Goal: Information Seeking & Learning: Learn about a topic

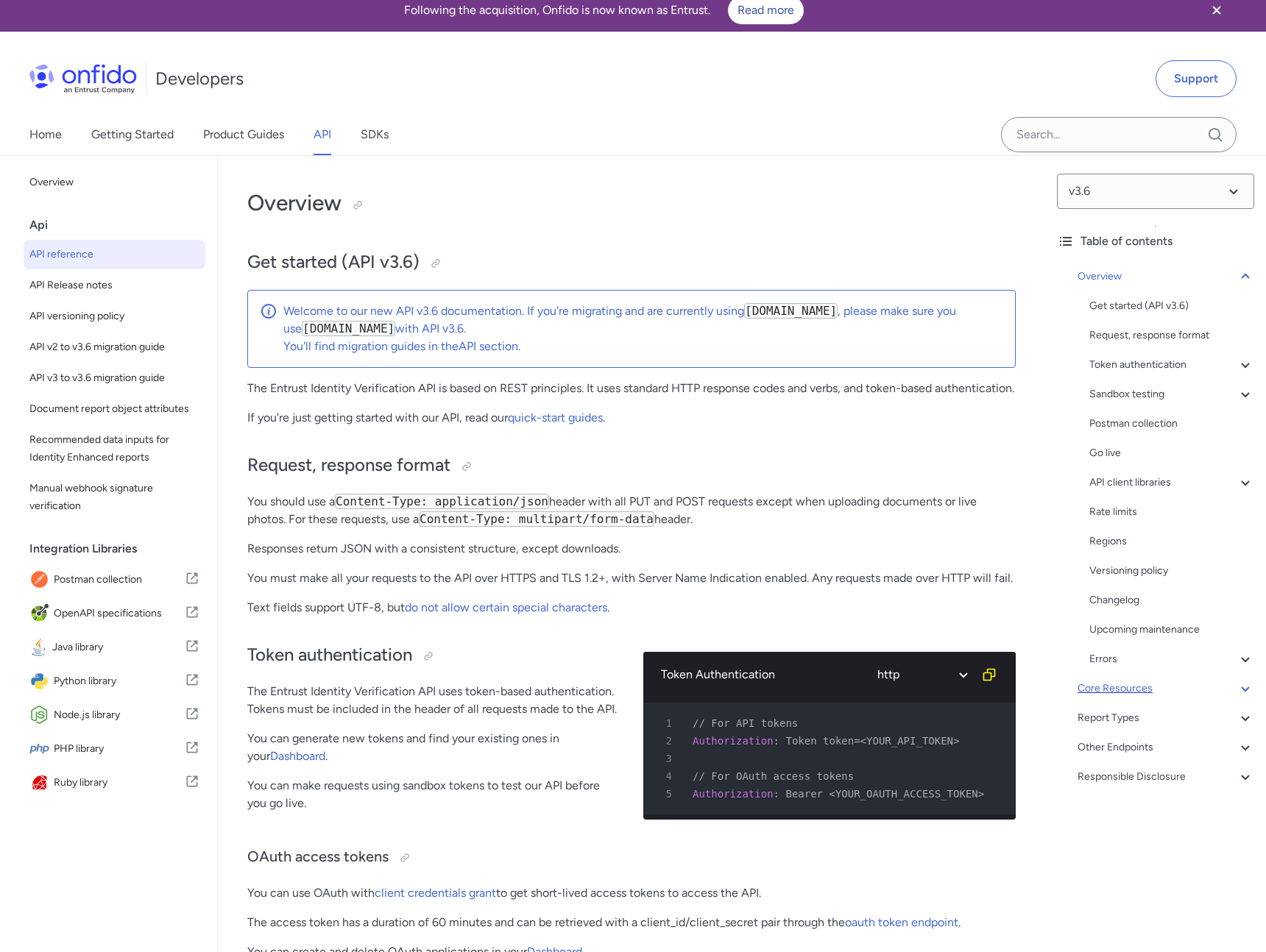
click at [1136, 696] on div "Core Resources" at bounding box center [1165, 689] width 176 height 18
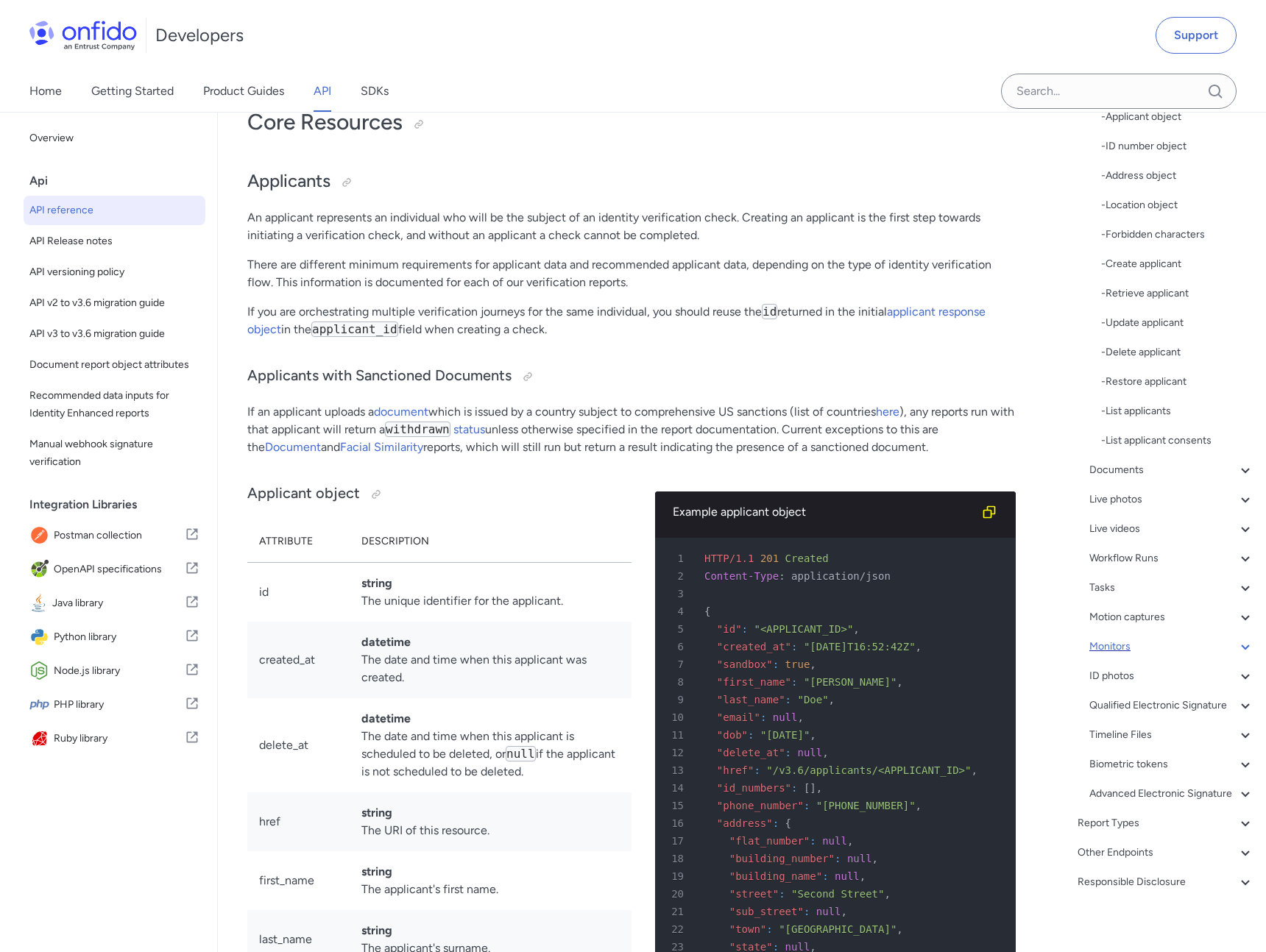
scroll to position [260, 0]
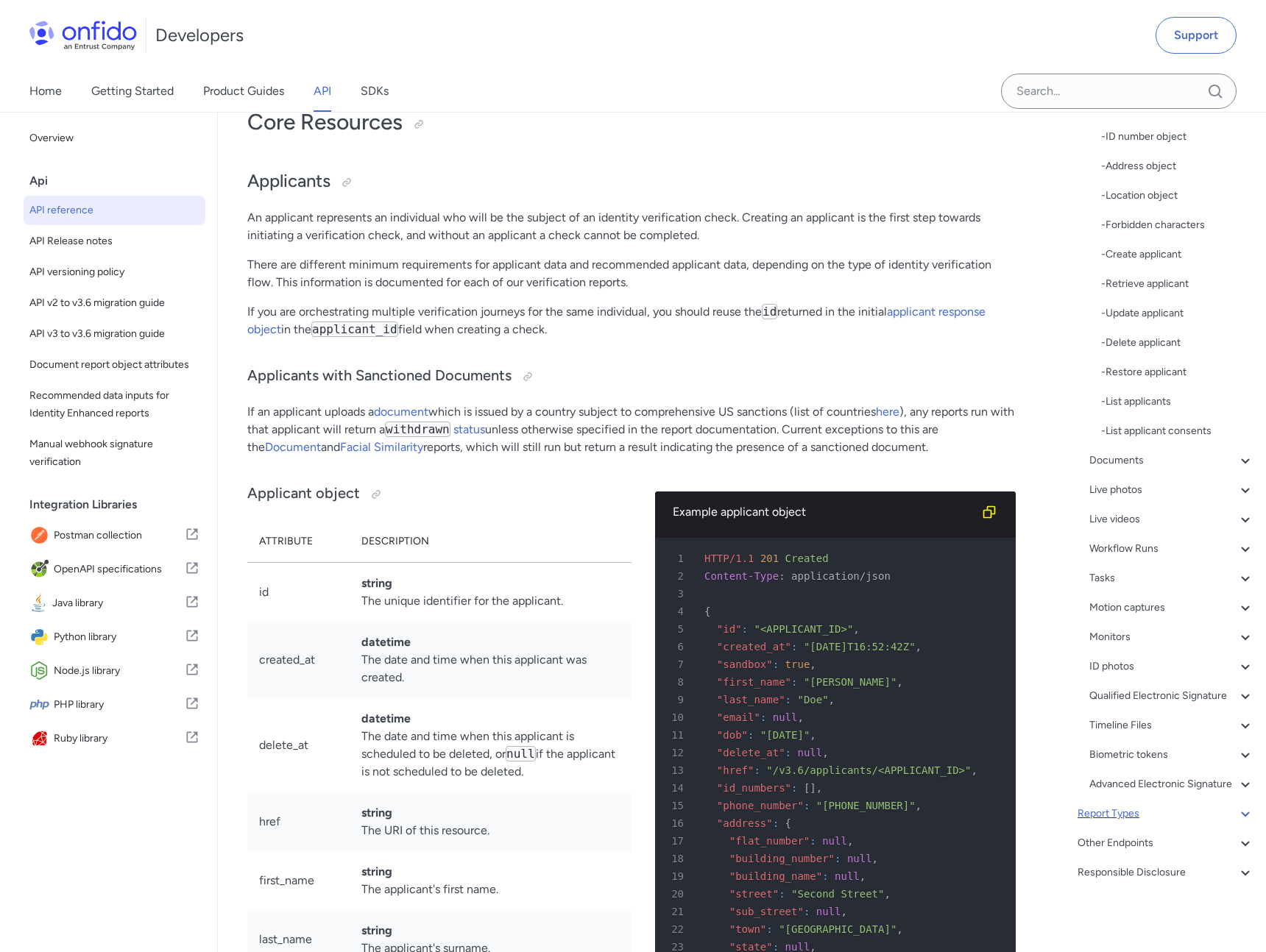
click at [1149, 811] on div "Report Types" at bounding box center [1165, 814] width 176 height 18
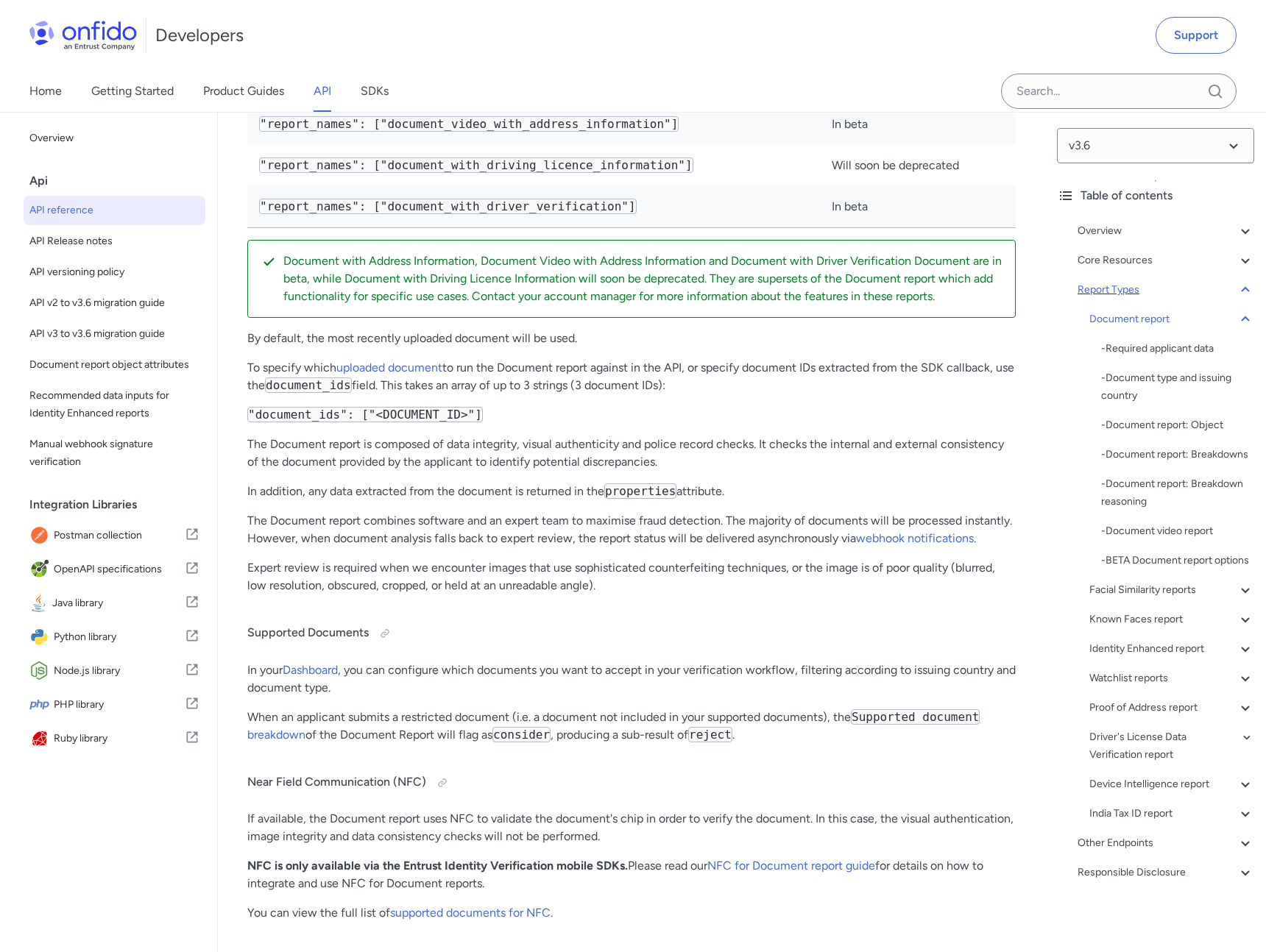
scroll to position [2, 0]
click at [1086, 100] on input "Onfido search input field" at bounding box center [1118, 91] width 235 height 35
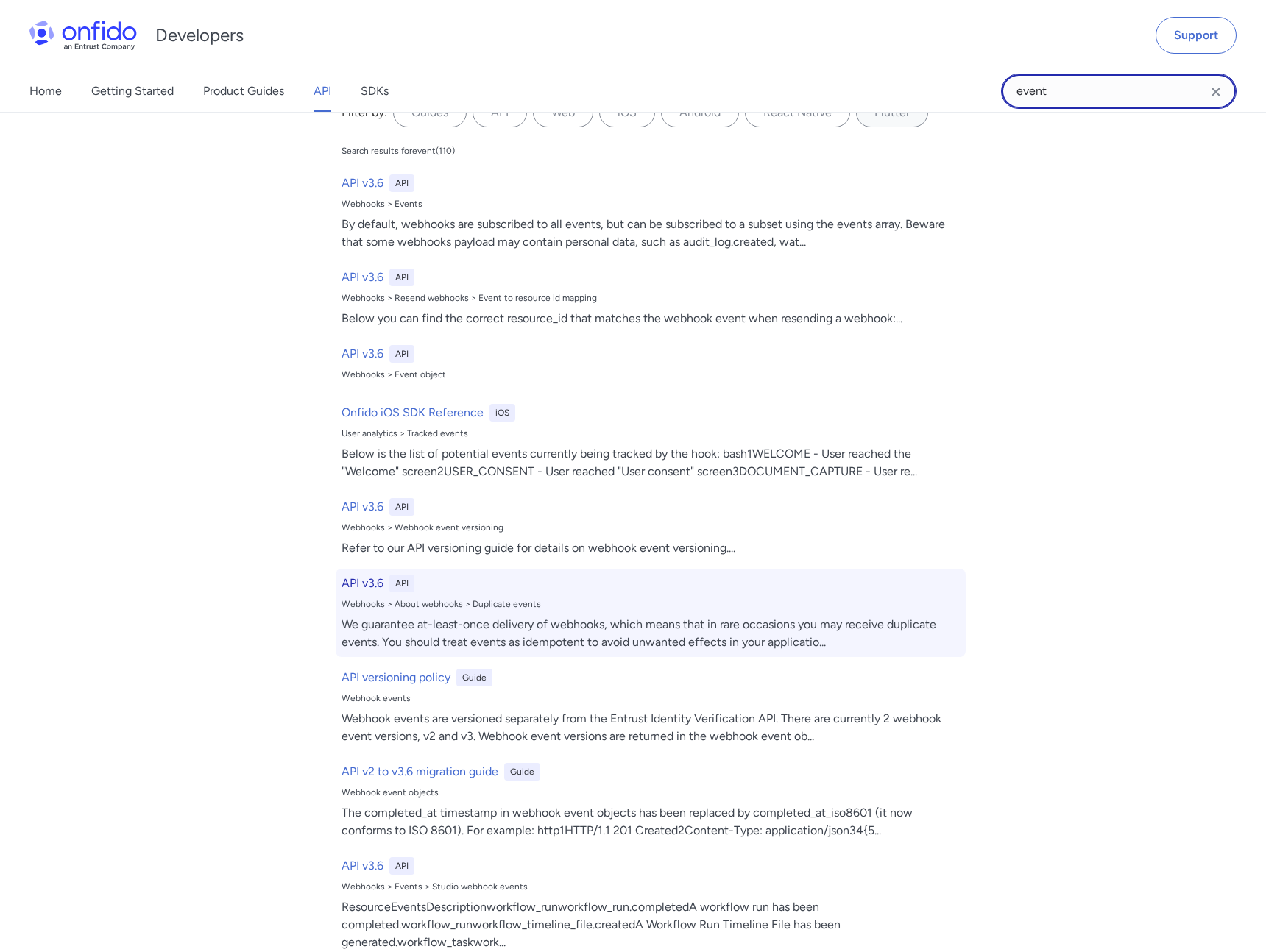
scroll to position [0, 0]
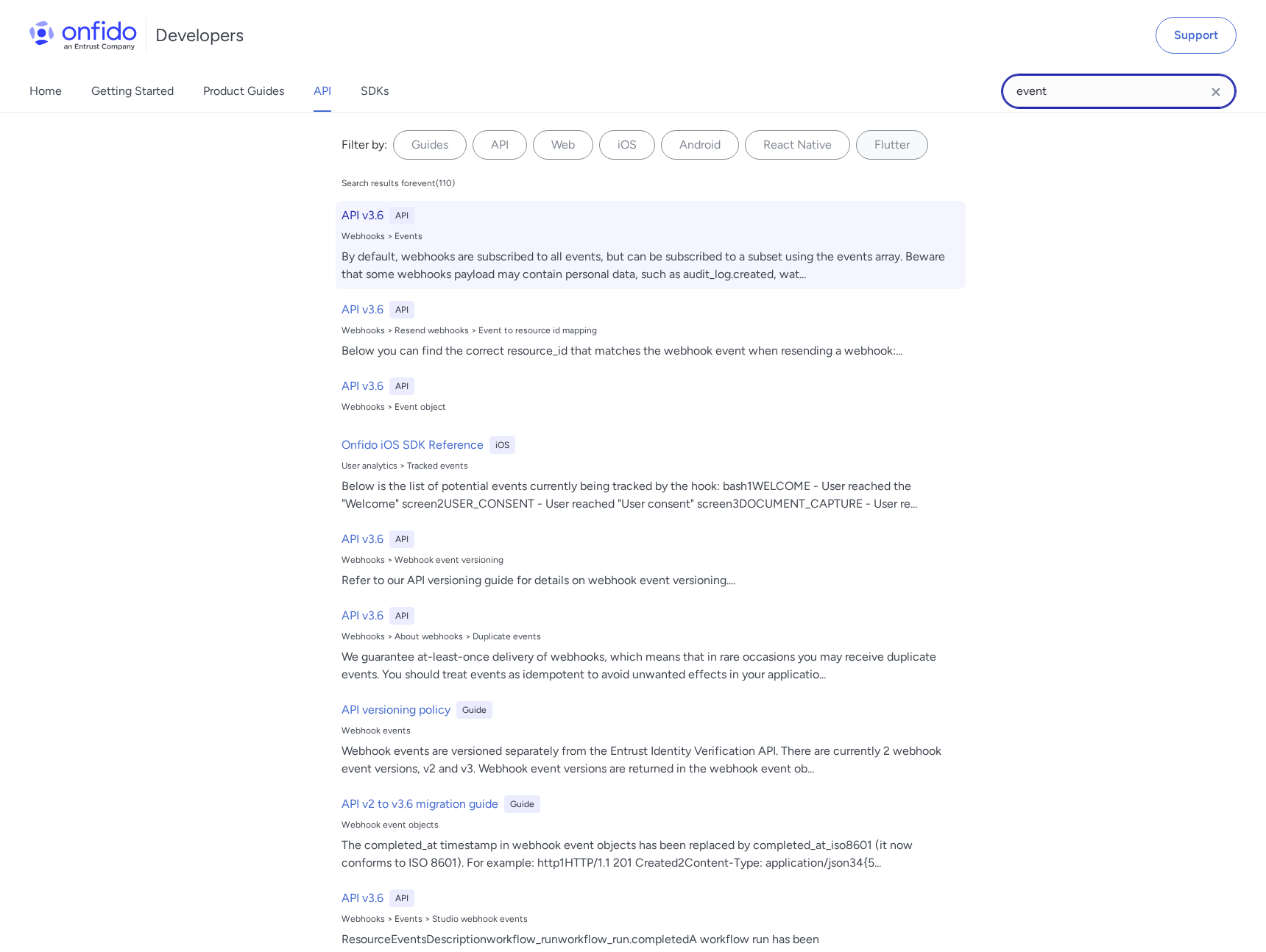
type input "event"
click at [570, 255] on div "By default, webhooks are subscribed to all events, but can be subscribed to a s…" at bounding box center [651, 266] width 619 height 35
click at [374, 219] on h6 "API v3.6" at bounding box center [362, 215] width 42 height 18
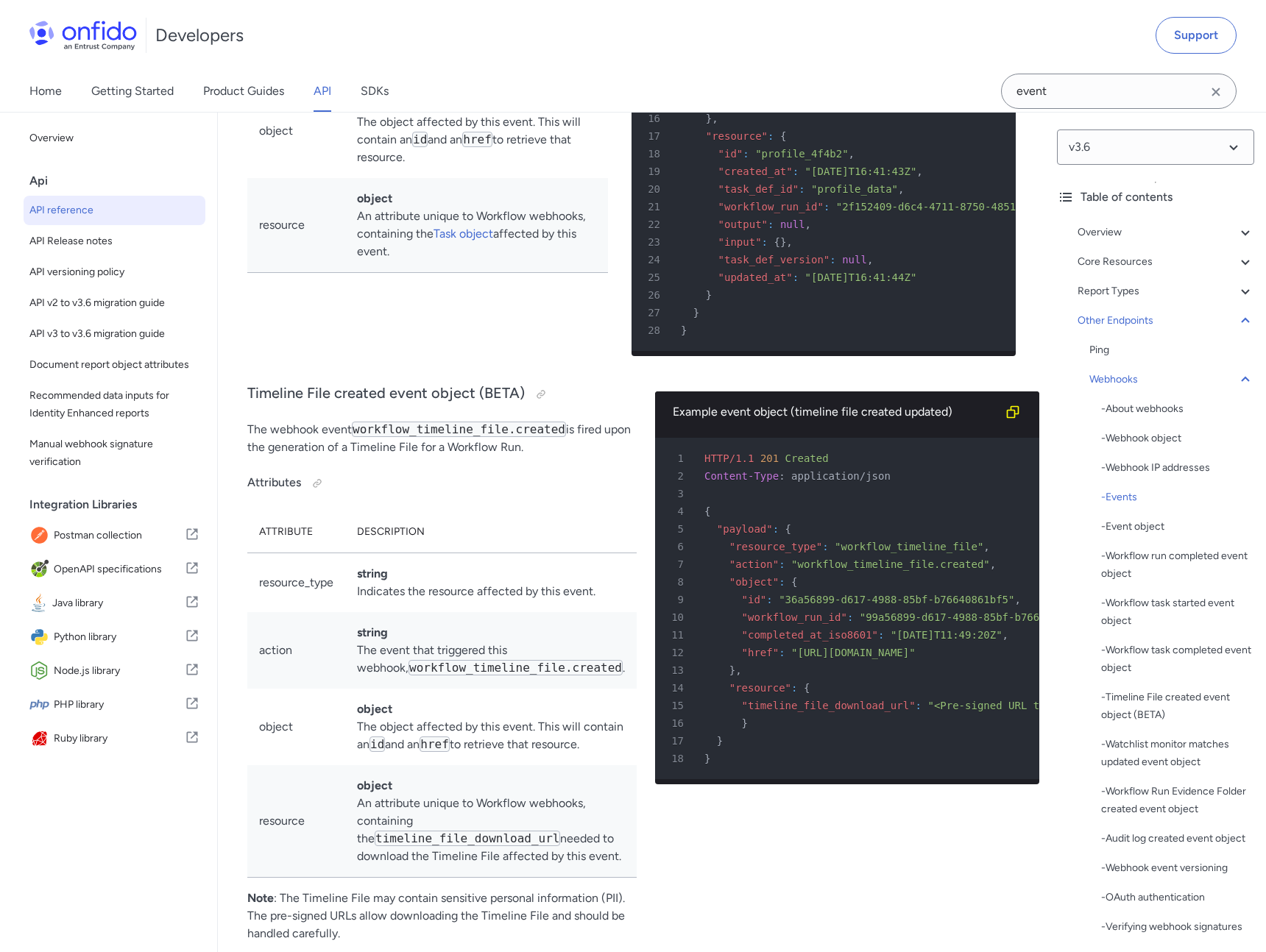
scroll to position [122234, 0]
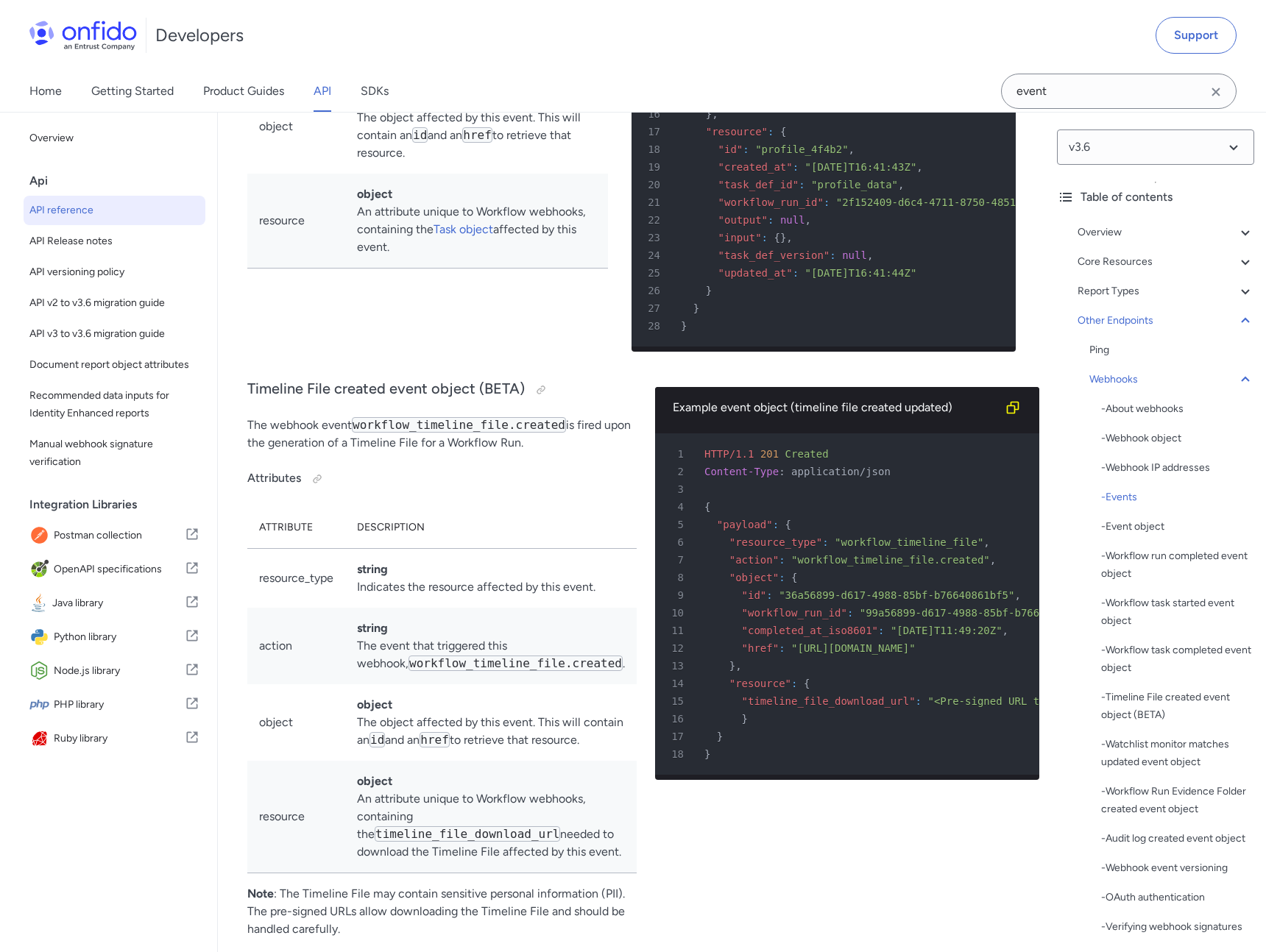
drag, startPoint x: 390, startPoint y: 614, endPoint x: 334, endPoint y: 610, distance: 56.1
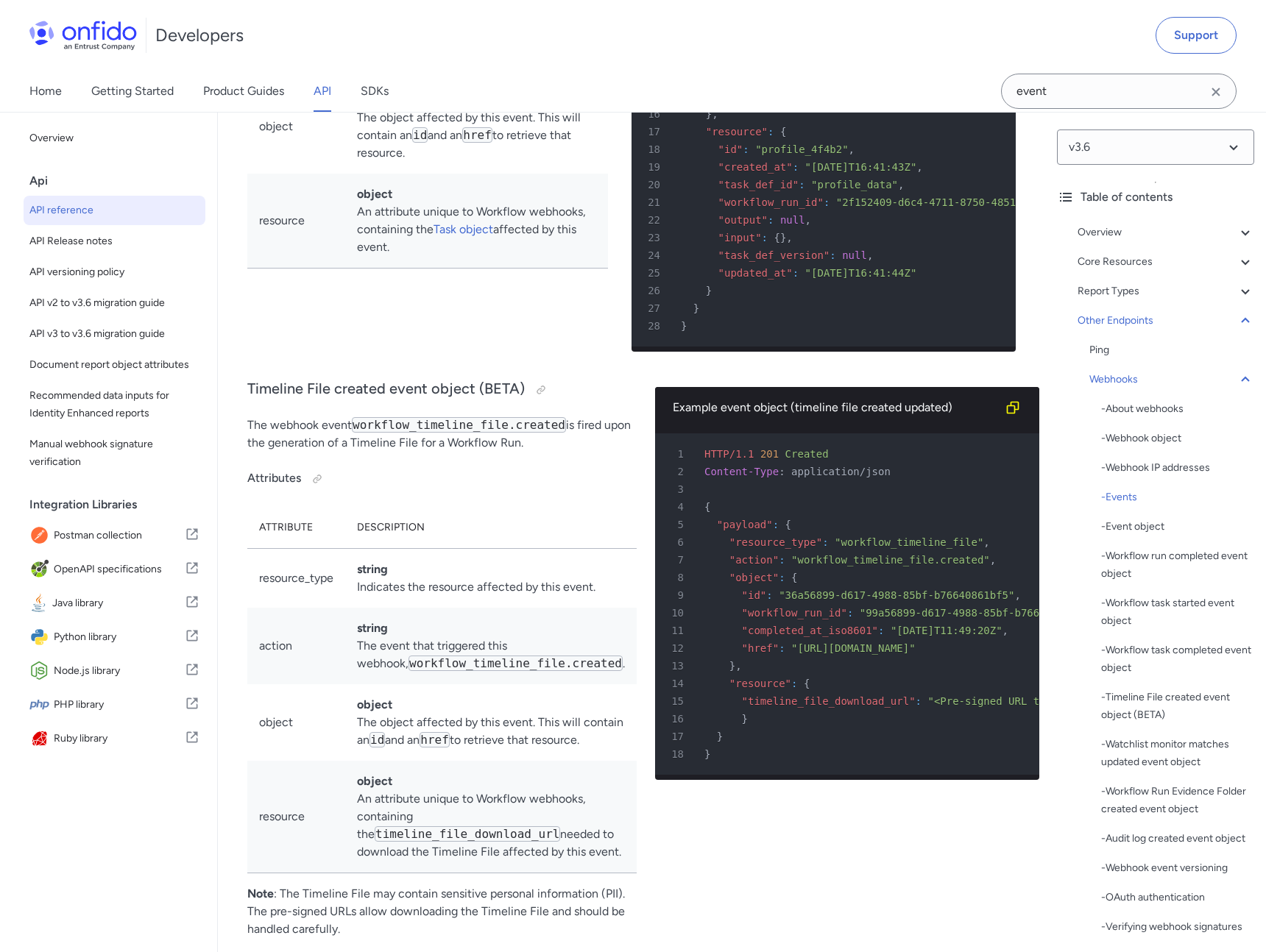
copy td "check.started"
